Goal: Task Accomplishment & Management: Manage account settings

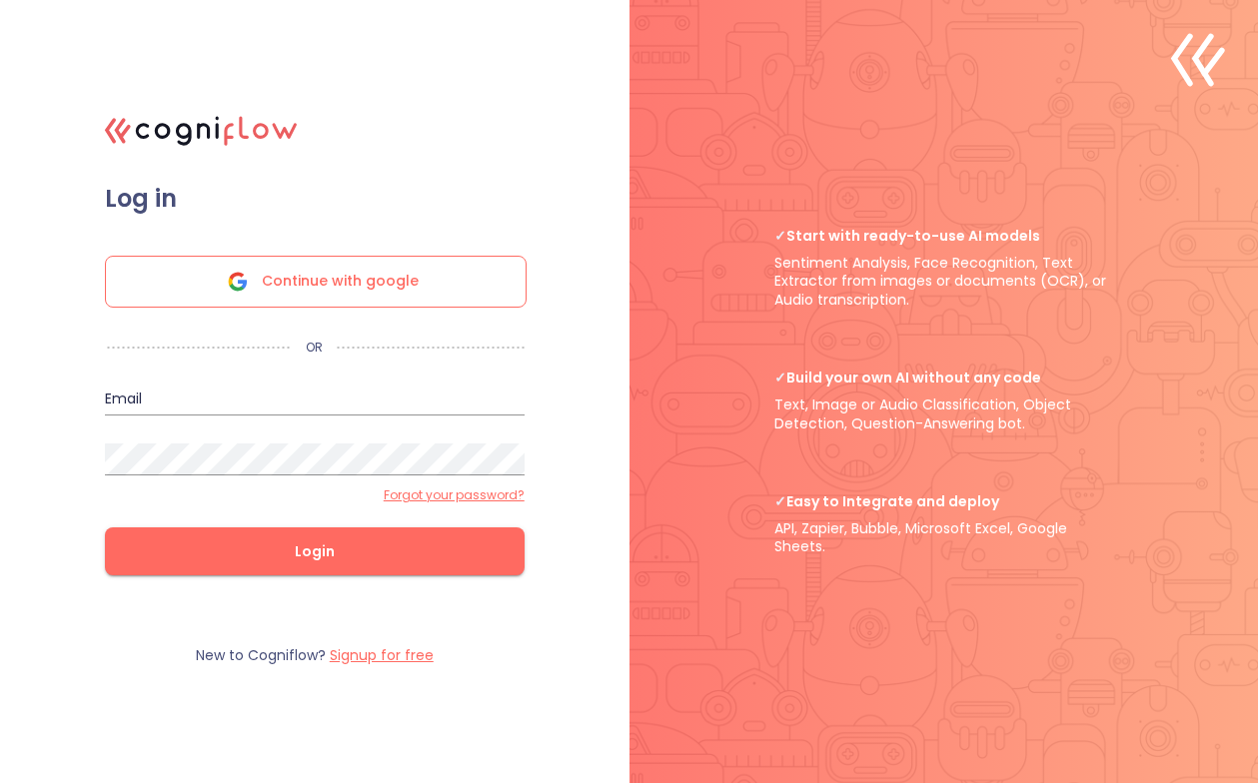
type input "[EMAIL_ADDRESS][PERSON_NAME][DOMAIN_NAME]"
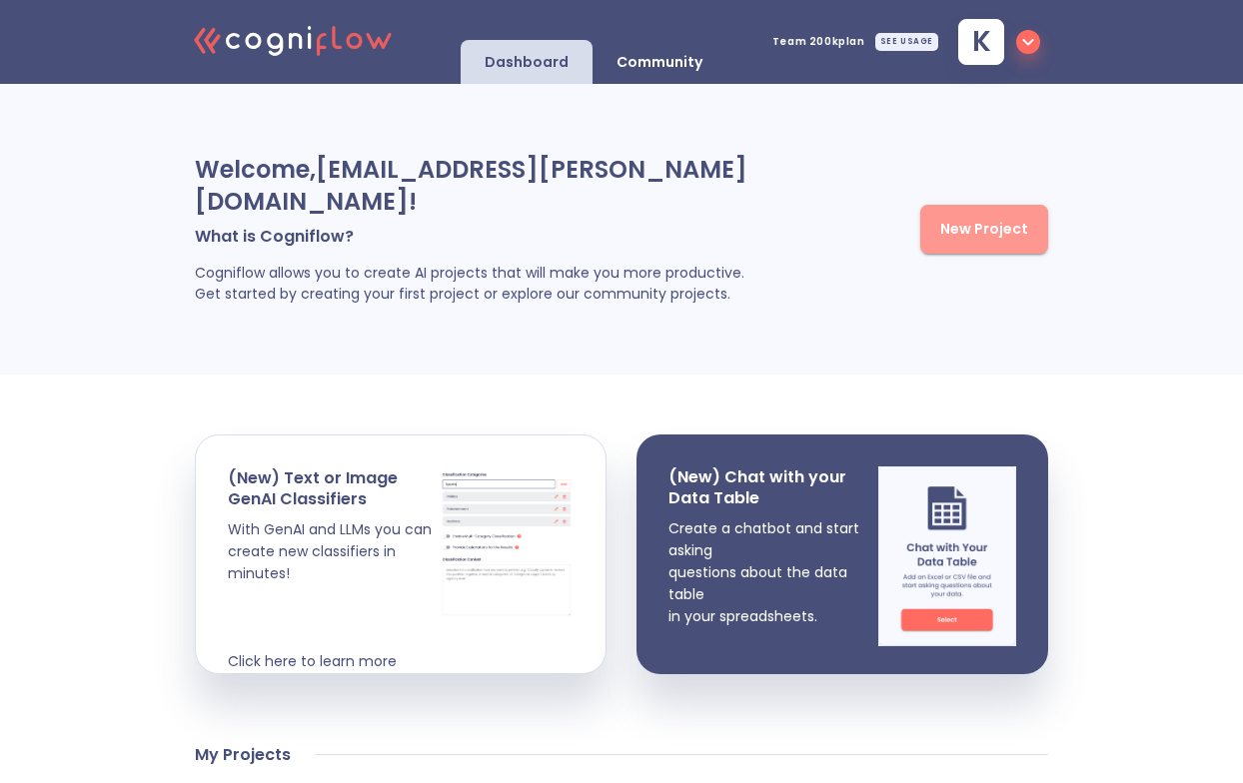
click at [990, 217] on span "New Project" at bounding box center [984, 229] width 88 height 25
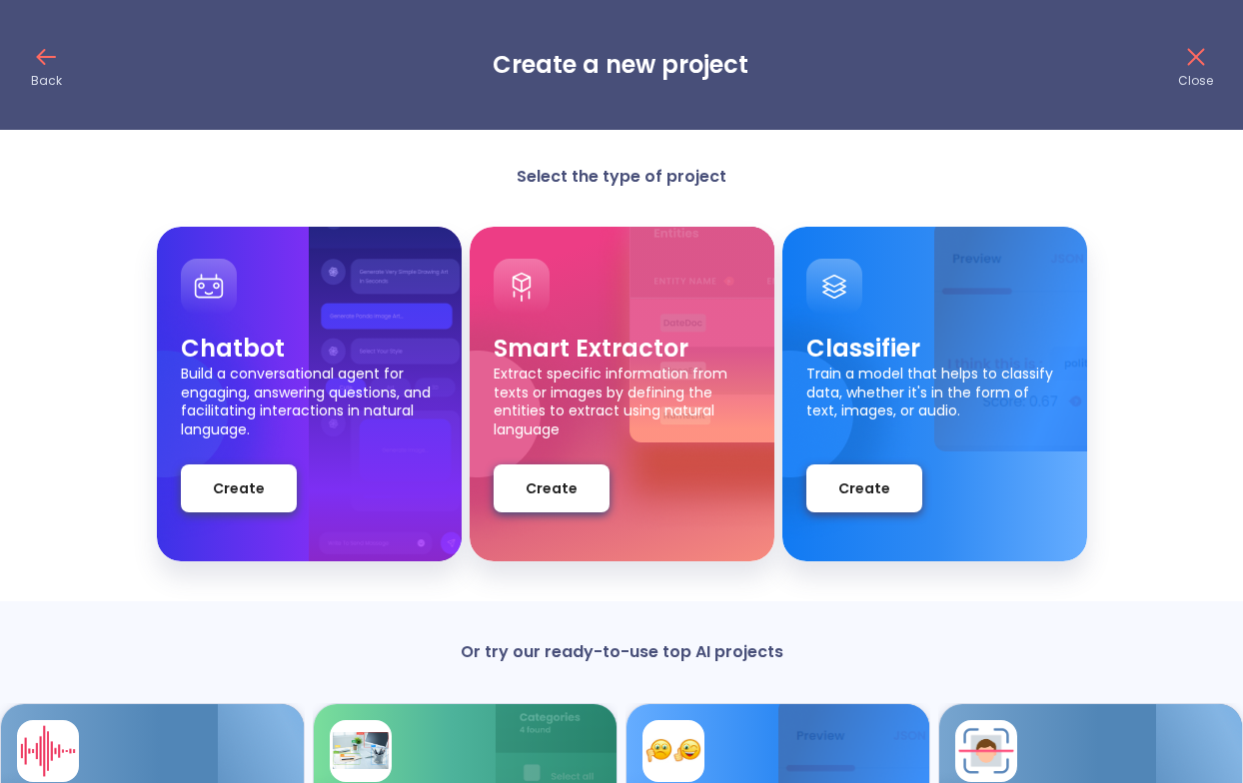
click at [54, 65] on icon at bounding box center [46, 57] width 32 height 32
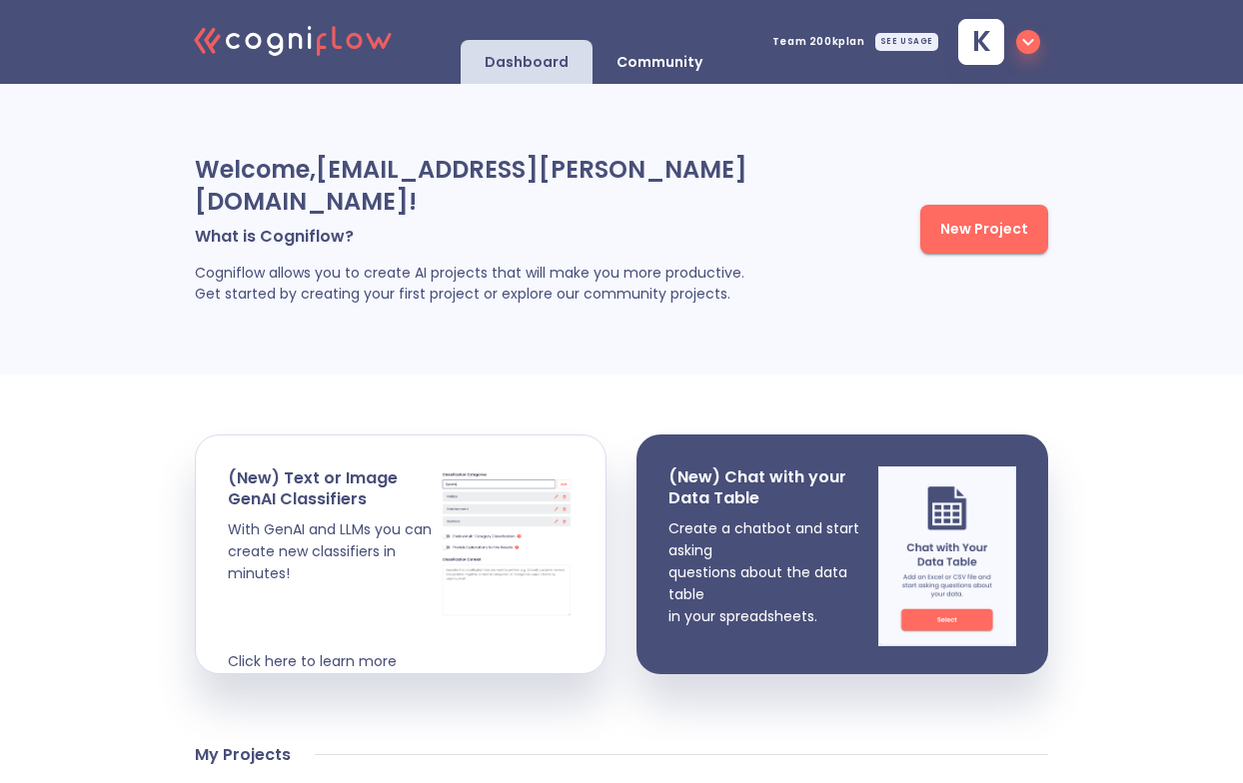
click at [1030, 43] on icon "button" at bounding box center [1028, 42] width 24 height 24
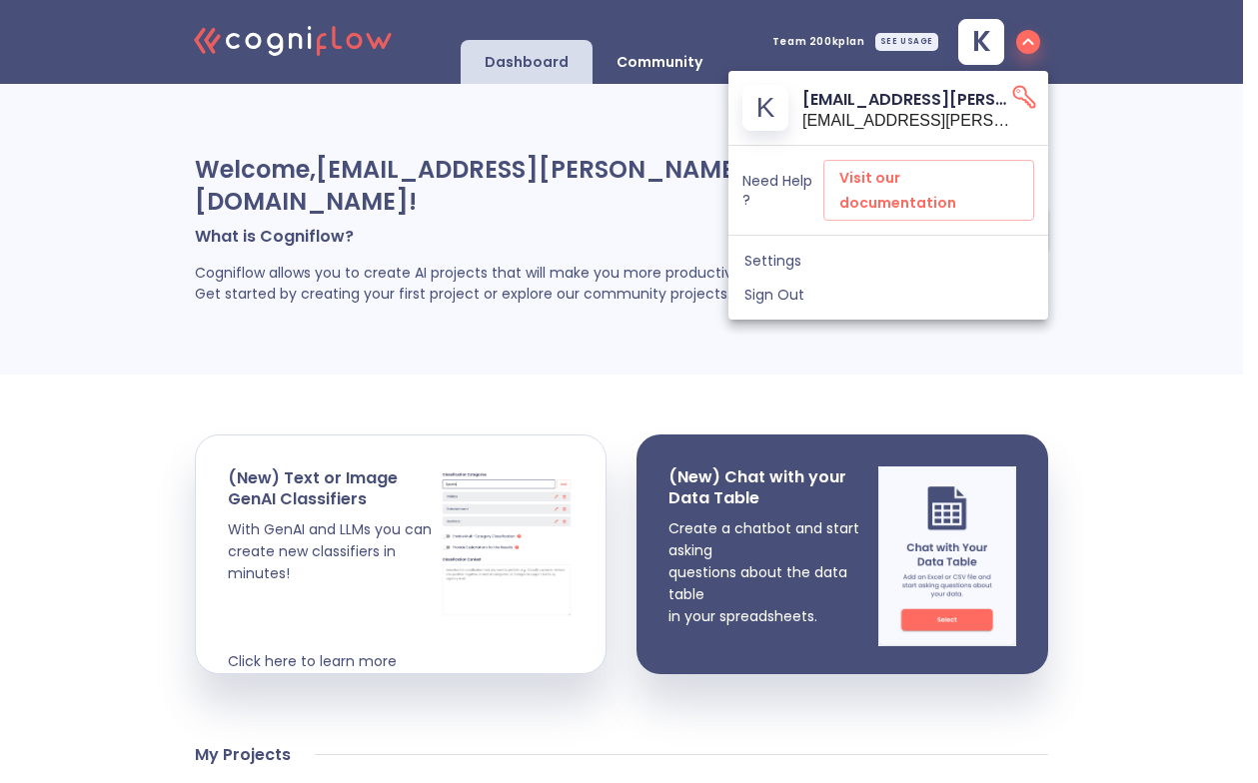
click at [907, 40] on div at bounding box center [629, 391] width 1258 height 783
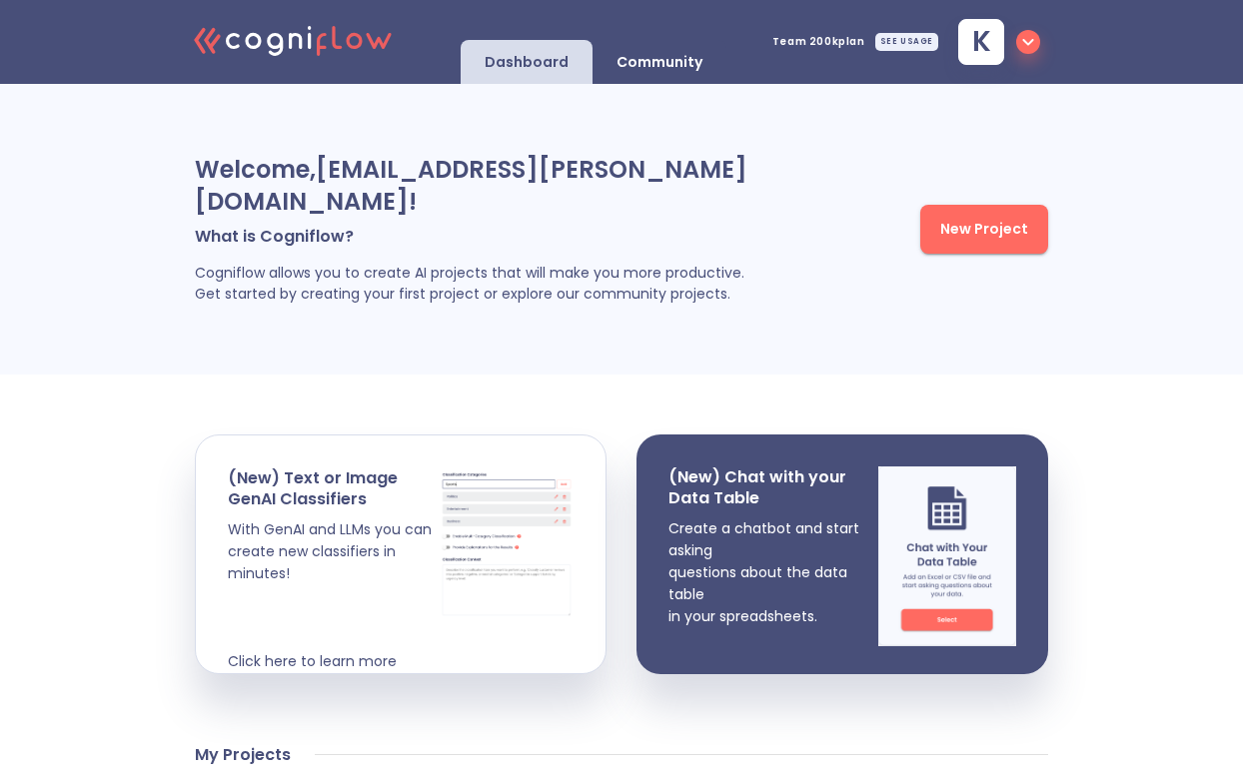
click at [907, 40] on div "SEE USAGE" at bounding box center [906, 42] width 63 height 18
click at [833, 45] on span "Team 200k plan" at bounding box center [818, 42] width 93 height 10
click at [996, 38] on div "k" at bounding box center [981, 42] width 46 height 46
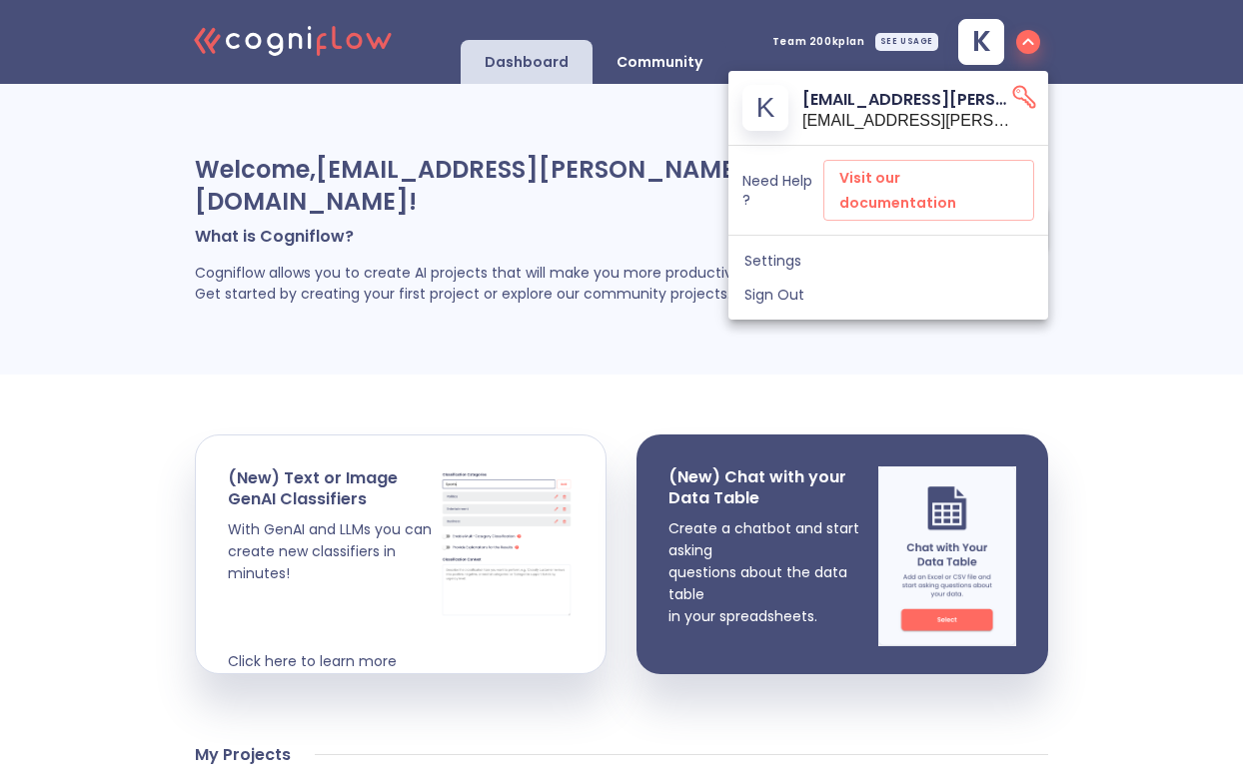
click at [780, 252] on span "Settings" at bounding box center [888, 261] width 288 height 18
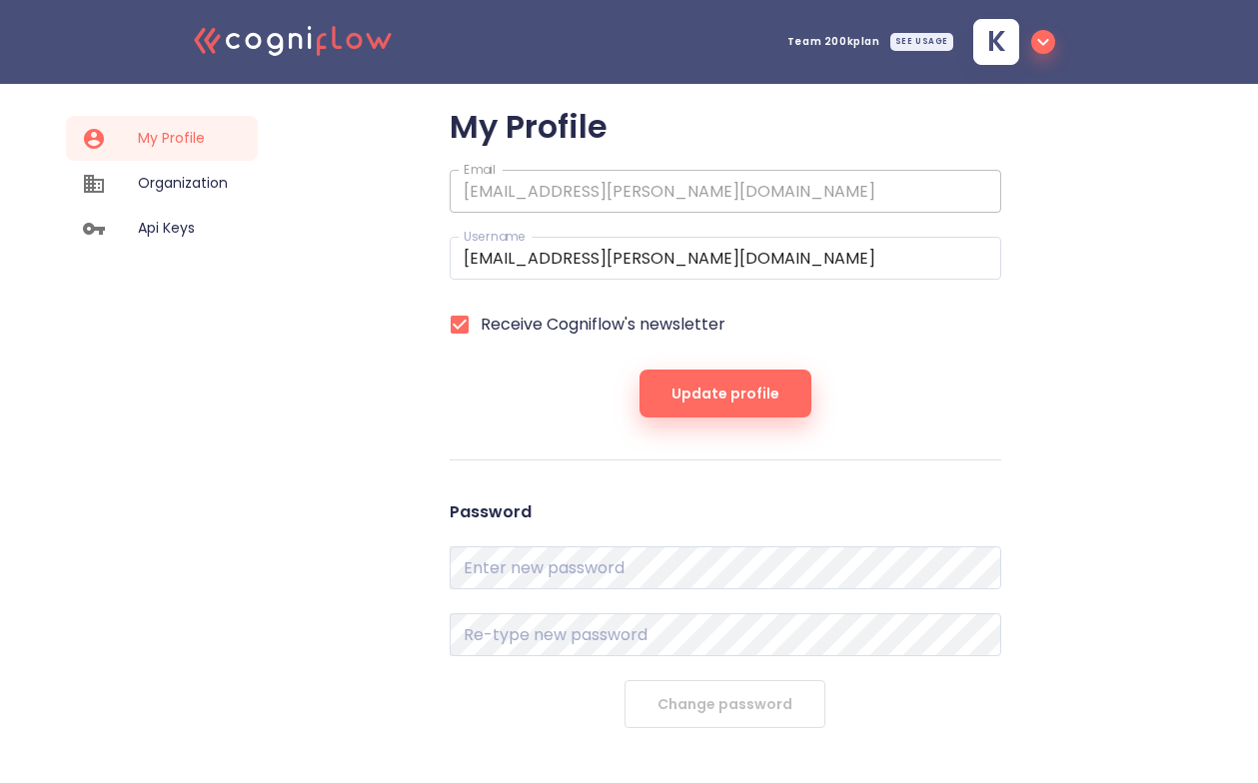
click at [186, 186] on span "Organization" at bounding box center [183, 183] width 90 height 21
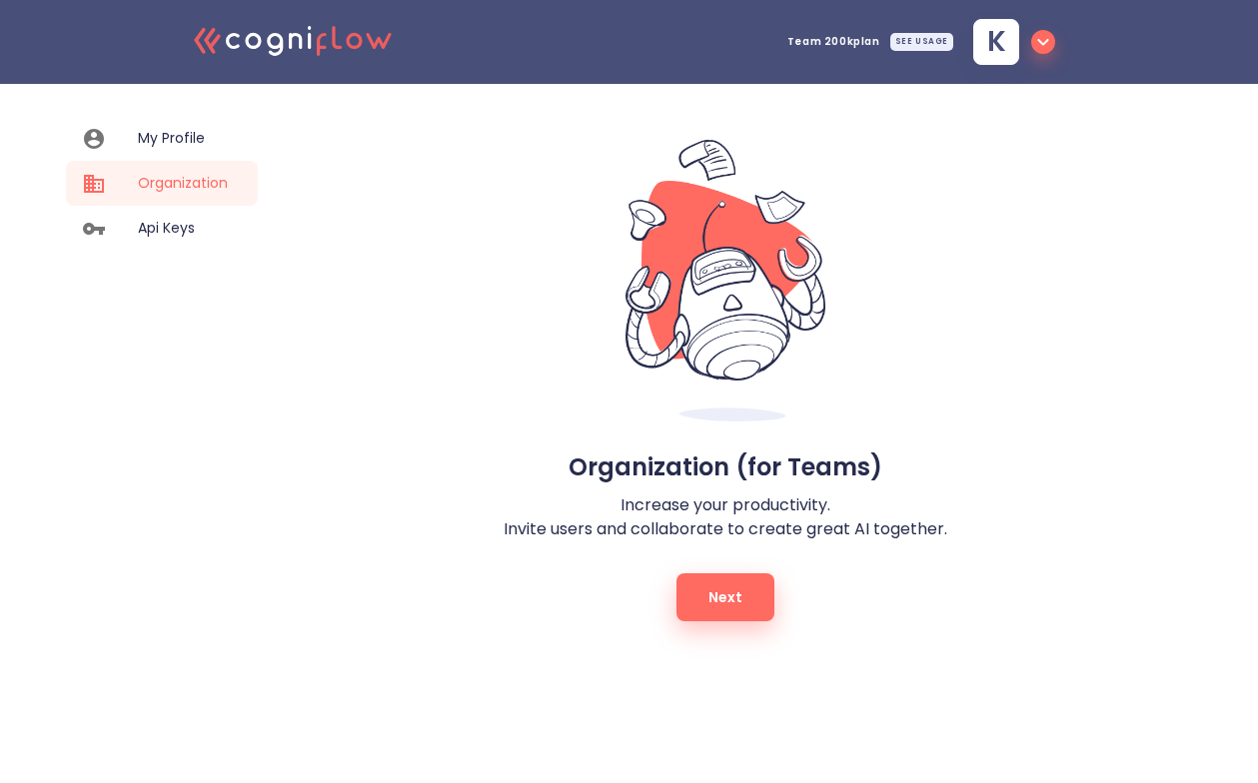
click at [172, 126] on div "My Profile" at bounding box center [162, 138] width 192 height 45
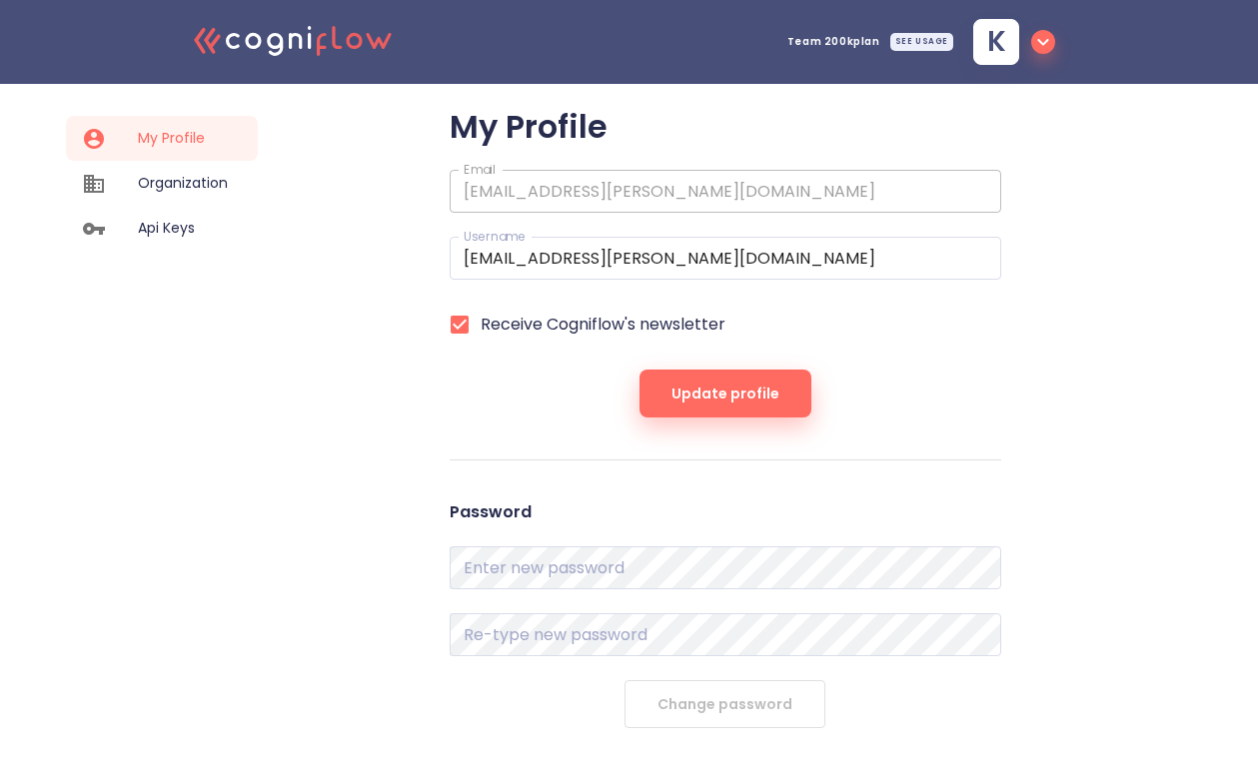
click at [721, 396] on span "Update profile" at bounding box center [725, 394] width 108 height 25
click at [230, 35] on icon at bounding box center [233, 41] width 14 height 16
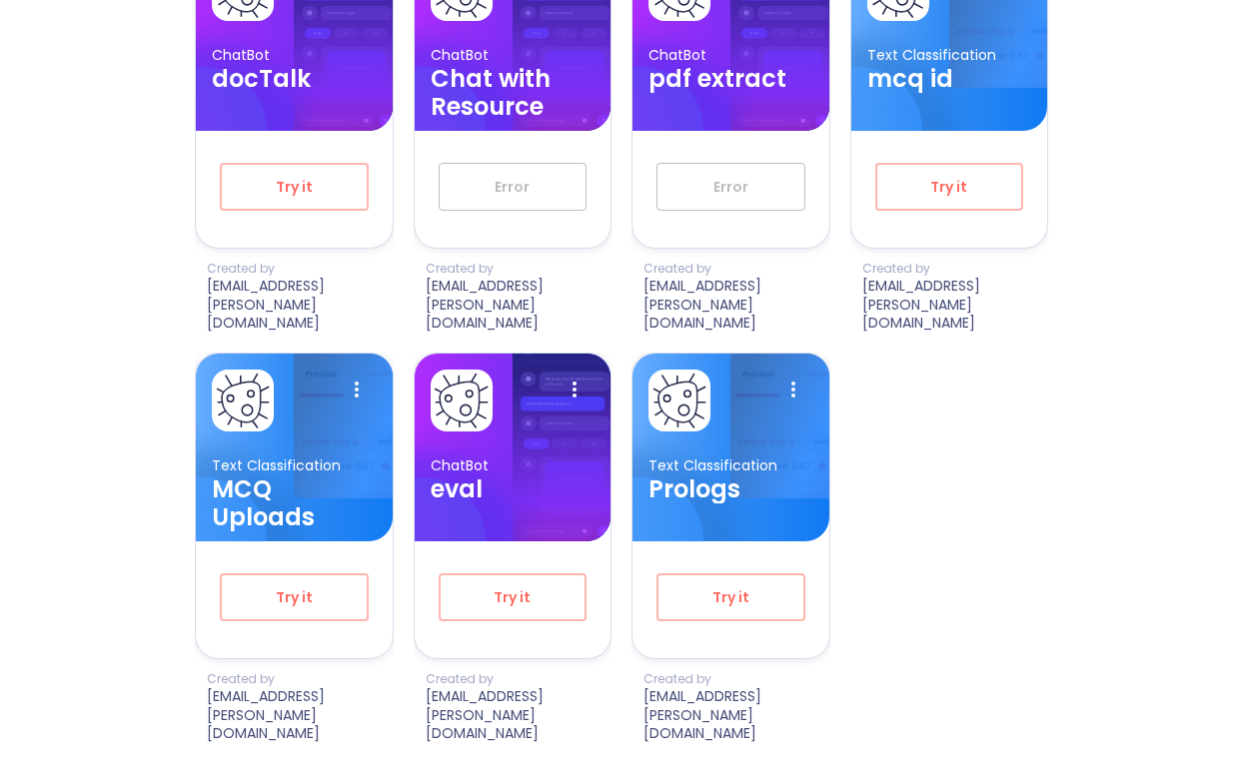
scroll to position [2303, 0]
